Goal: Task Accomplishment & Management: Manage account settings

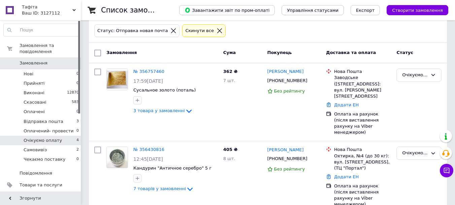
scroll to position [34, 0]
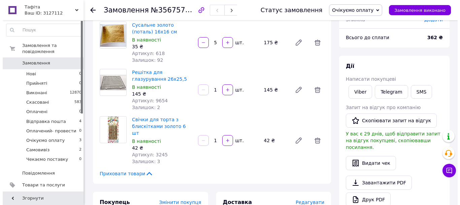
scroll to position [67, 0]
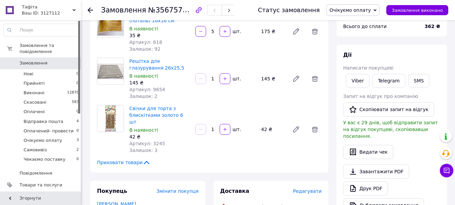
click at [307, 188] on span "Редагувати" at bounding box center [307, 190] width 29 height 5
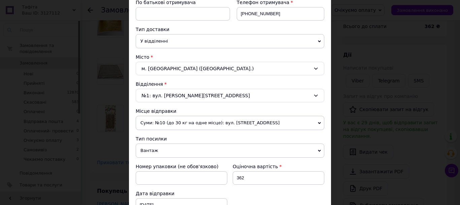
scroll to position [101, 0]
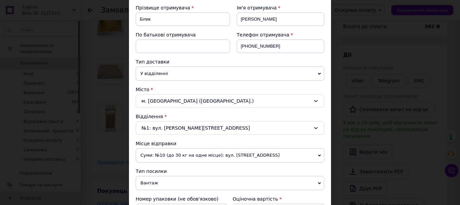
click at [216, 154] on span "Суми: №10 (до 30 кг на одне місце): вул. [STREET_ADDRESS]" at bounding box center [230, 155] width 189 height 14
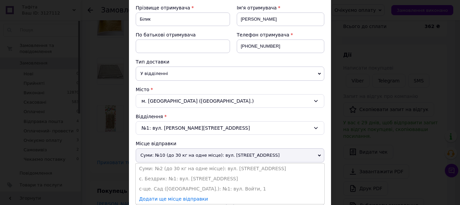
click at [209, 176] on li "с. Бездрик: №1: вул. [STREET_ADDRESS]" at bounding box center [230, 178] width 189 height 10
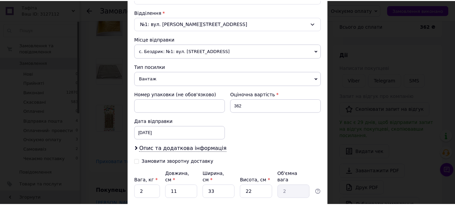
scroll to position [255, 0]
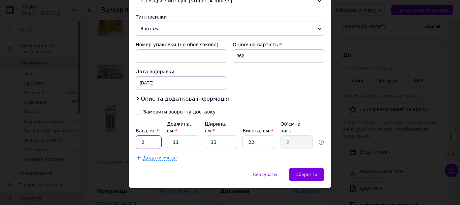
click at [156, 137] on input "2" at bounding box center [149, 141] width 26 height 13
click at [197, 81] on div "12.08.2025 < 2025 > < Август > Пн Вт Ср Чт Пт Сб Вс 28 29 30 31 1 2 3 4 5 6 7 8…" at bounding box center [182, 82] width 92 height 13
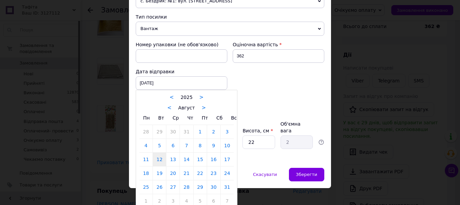
drag, startPoint x: 169, startPoint y: 162, endPoint x: 173, endPoint y: 160, distance: 4.2
click at [169, 162] on link "13" at bounding box center [173, 158] width 13 height 13
type input "13.08.2025"
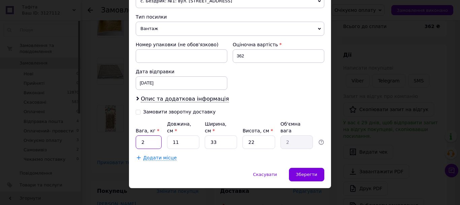
click at [147, 136] on input "2" at bounding box center [149, 141] width 26 height 13
type input "0.439"
click at [191, 125] on label "Довжина, см *" at bounding box center [179, 127] width 24 height 12
click at [194, 135] on input "11" at bounding box center [183, 141] width 32 height 13
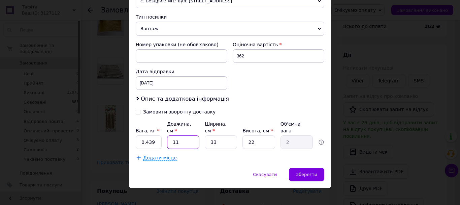
type input "1"
type input "0.18"
type input "3"
type input "0.54"
type input "33"
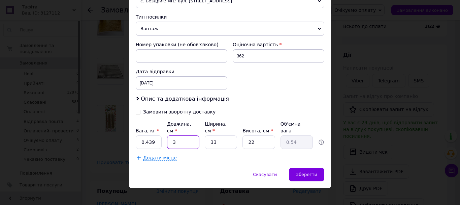
type input "5.99"
type input "33"
click at [221, 124] on label "Ширина, см *" at bounding box center [216, 127] width 22 height 12
click at [221, 135] on input "33" at bounding box center [221, 141] width 32 height 13
type input "3"
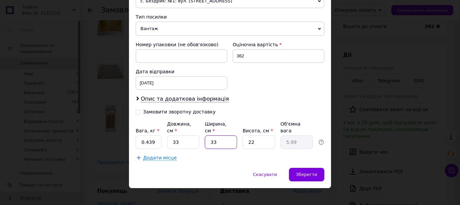
type input "0.54"
type input "2"
type input "0.36"
type input "29"
type input "5.26"
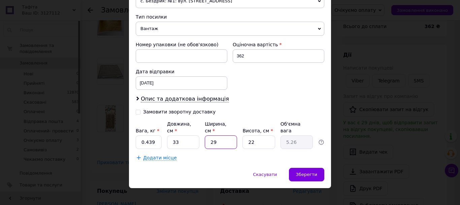
type input "29"
click at [265, 135] on input "22" at bounding box center [259, 141] width 32 height 13
type input "2"
type input "0.48"
type input "5"
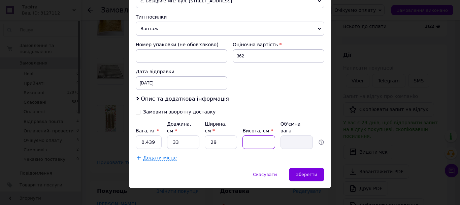
type input "1.2"
type input "5"
click at [304, 168] on div "Зберегти" at bounding box center [306, 174] width 35 height 13
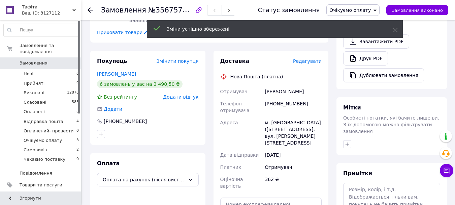
scroll to position [236, 0]
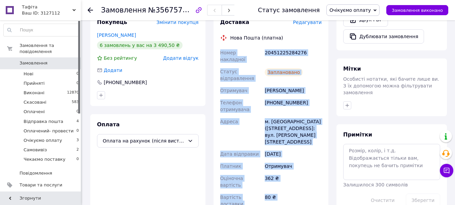
drag, startPoint x: 219, startPoint y: 46, endPoint x: 312, endPoint y: 171, distance: 156.3
click at [319, 181] on div "Доставка Редагувати Нова Пошта (платна) Номер накладної 20451225284276 Статус в…" at bounding box center [271, 124] width 102 height 210
copy div "Номер накладної 20451225284276 Статус відправлення Заплановано Отримувач Білик …"
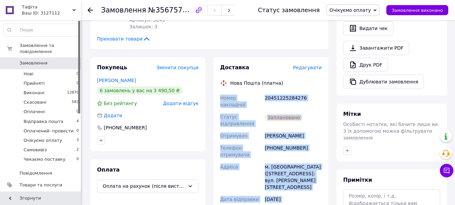
scroll to position [101, 0]
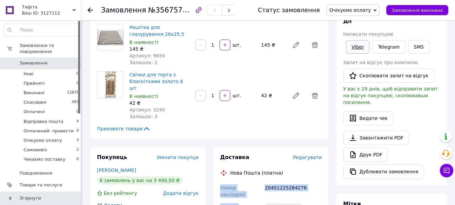
click at [361, 46] on link "Viber" at bounding box center [358, 46] width 24 height 13
click at [430, 61] on div "Запит на відгук про компанію" at bounding box center [391, 62] width 97 height 7
click at [371, 10] on span "Очікуємо оплату" at bounding box center [350, 9] width 41 height 5
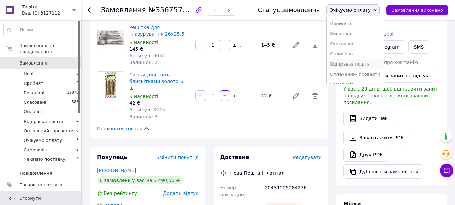
click at [358, 66] on li "Відправка пошта" at bounding box center [355, 64] width 57 height 10
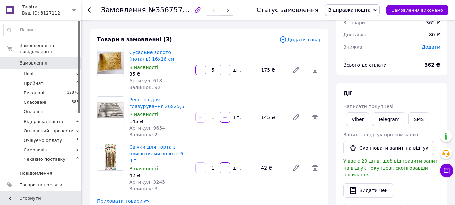
scroll to position [67, 0]
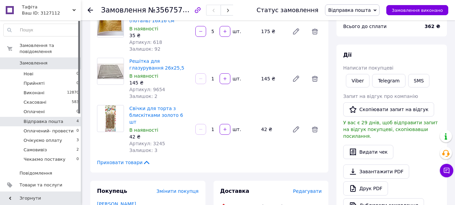
click at [64, 117] on li "Відправка пошта 4" at bounding box center [41, 121] width 83 height 9
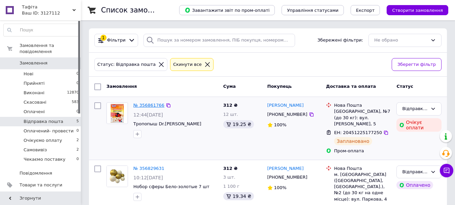
click at [145, 103] on link "№ 356861766" at bounding box center [148, 104] width 31 height 5
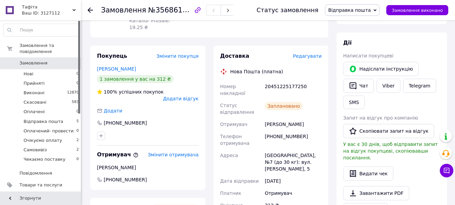
scroll to position [101, 0]
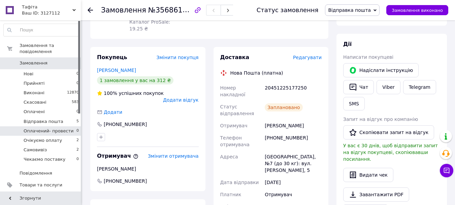
click at [57, 126] on li "Оплачений- провести 0" at bounding box center [41, 130] width 83 height 9
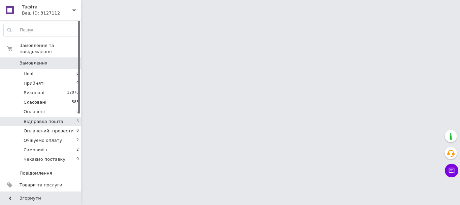
click at [57, 118] on span "Відправка пошта" at bounding box center [44, 121] width 40 height 6
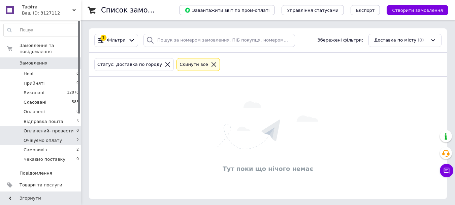
click at [61, 137] on li "Очікуємо оплату 2" at bounding box center [41, 140] width 83 height 9
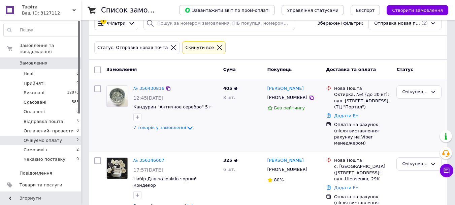
scroll to position [25, 0]
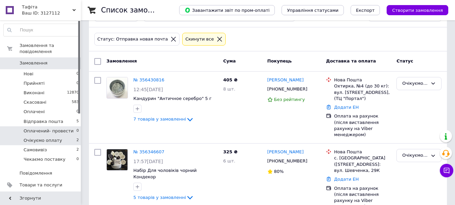
click at [42, 126] on li "Оплачений- провести 0" at bounding box center [41, 130] width 83 height 9
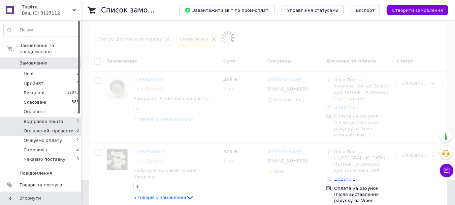
click at [43, 118] on span "Відправка пошта" at bounding box center [44, 121] width 40 height 6
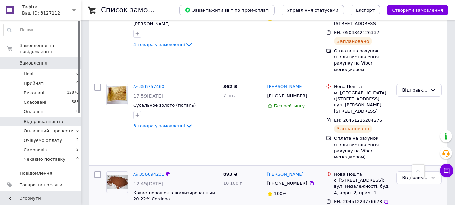
scroll to position [256, 0]
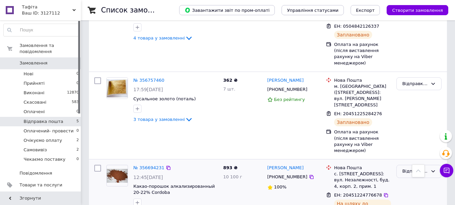
click at [413, 168] on div "Відправка пошта" at bounding box center [415, 171] width 26 height 7
click at [412, 191] on li "Виконано" at bounding box center [419, 197] width 44 height 12
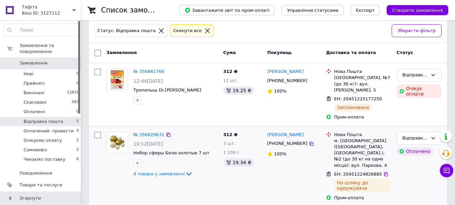
scroll to position [67, 0]
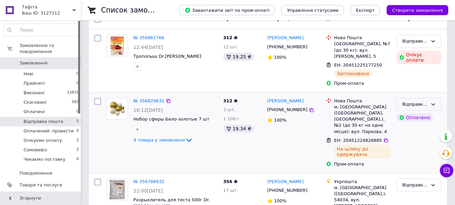
click at [441, 101] on div "Відправка пошта" at bounding box center [419, 104] width 45 height 13
click at [417, 127] on li "Виконано" at bounding box center [419, 130] width 44 height 12
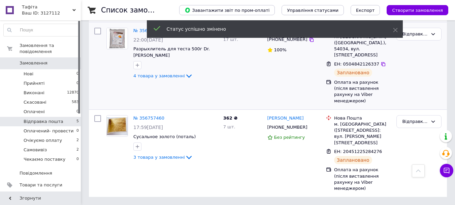
scroll to position [175, 0]
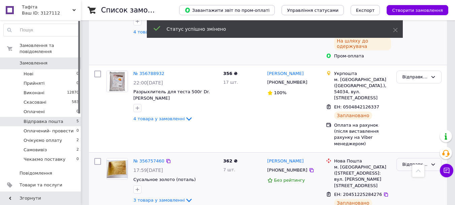
click at [404, 158] on div "Відправка пошта" at bounding box center [419, 164] width 45 height 13
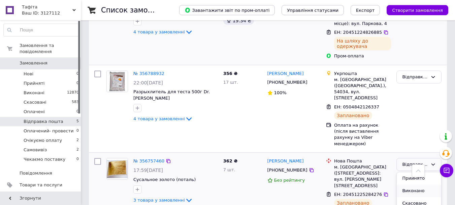
click at [403, 184] on li "Виконано" at bounding box center [419, 190] width 44 height 12
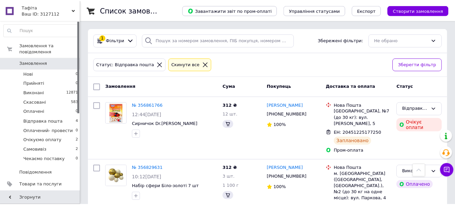
scroll to position [175, 0]
